Goal: Task Accomplishment & Management: Use online tool/utility

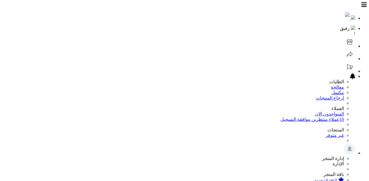
scroll to position [1, 0]
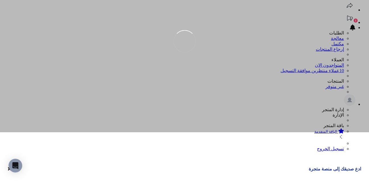
scroll to position [51, 0]
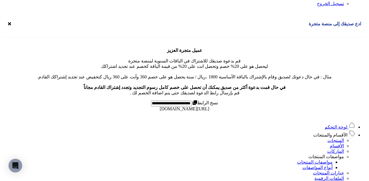
scroll to position [215, 0]
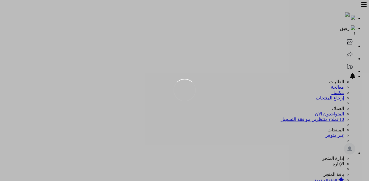
scroll to position [188, 0]
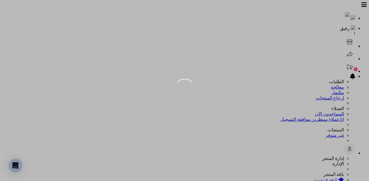
scroll to position [166, 0]
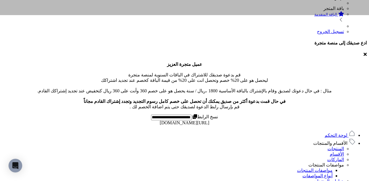
select select "*"
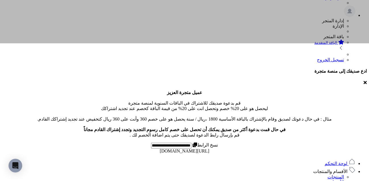
scroll to position [188, 0]
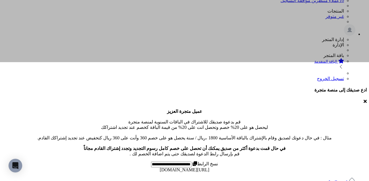
scroll to position [164, 0]
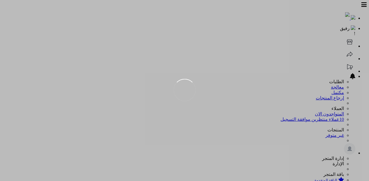
scroll to position [165, 0]
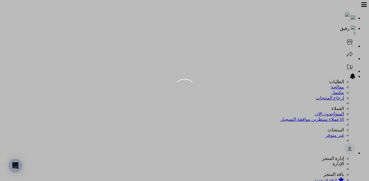
scroll to position [165, 0]
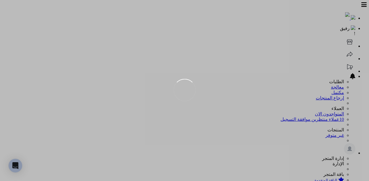
scroll to position [188, 0]
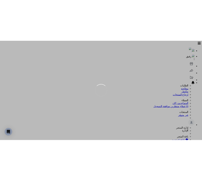
scroll to position [188, 0]
